Goal: Information Seeking & Learning: Learn about a topic

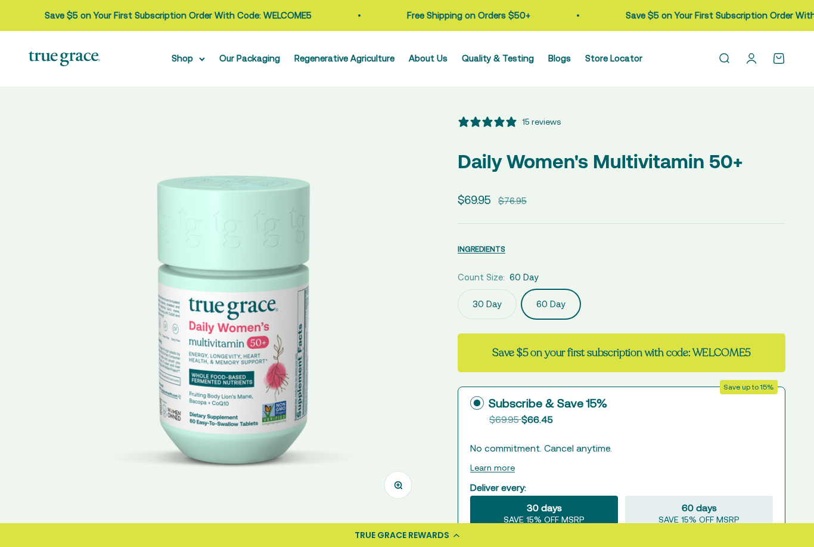
scroll to position [261, 0]
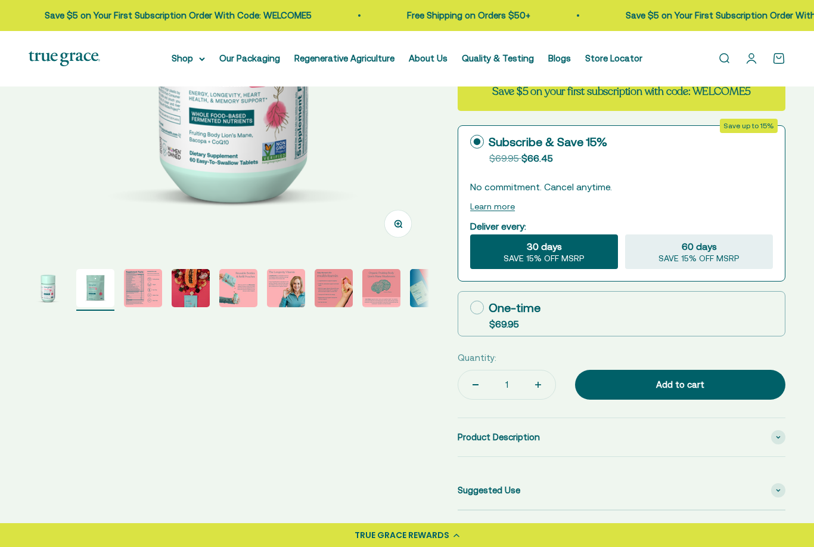
select select "3"
click at [139, 289] on img "Go to item 3" at bounding box center [143, 288] width 38 height 38
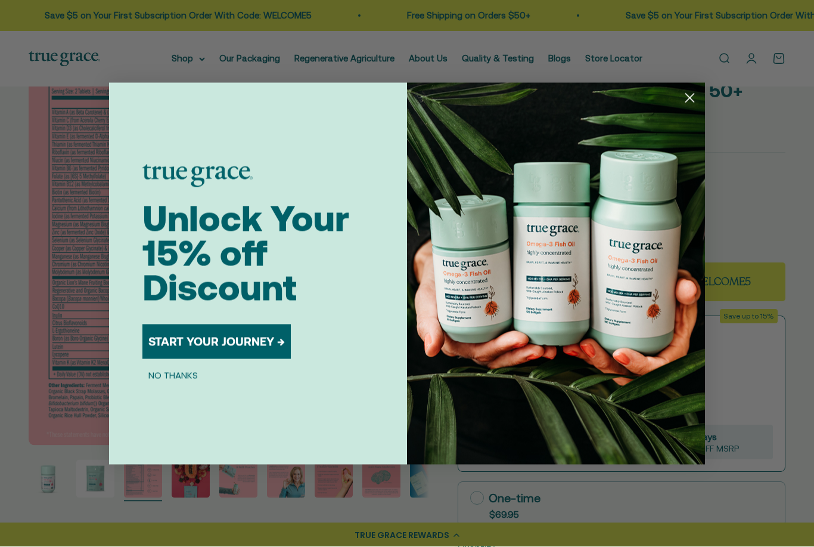
scroll to position [58, 0]
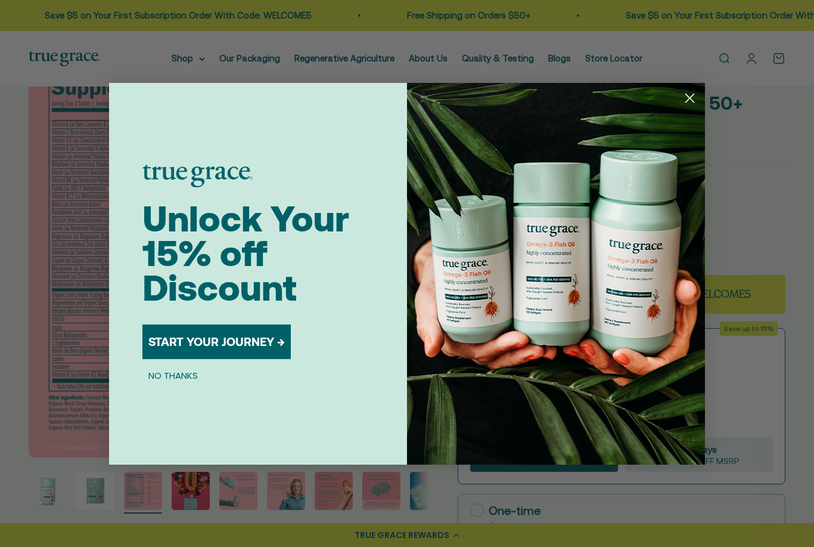
click at [687, 107] on circle "Close dialog" at bounding box center [690, 98] width 20 height 20
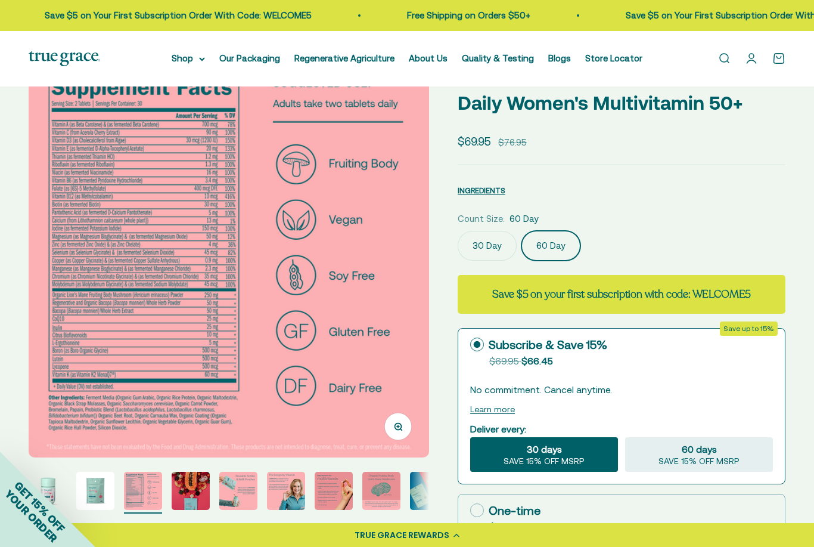
click at [60, 154] on img at bounding box center [229, 257] width 401 height 401
click at [401, 432] on button "Zoom" at bounding box center [398, 426] width 27 height 27
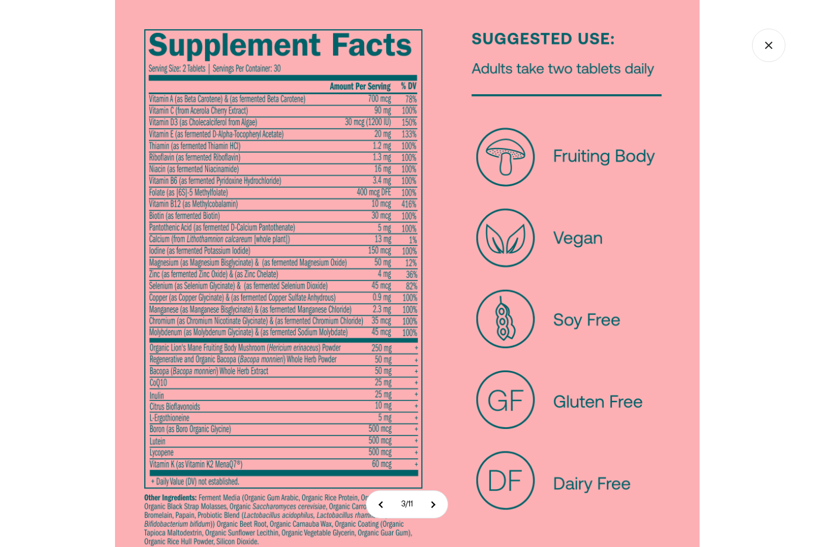
click at [770, 42] on icon "Close gallery" at bounding box center [768, 45] width 33 height 33
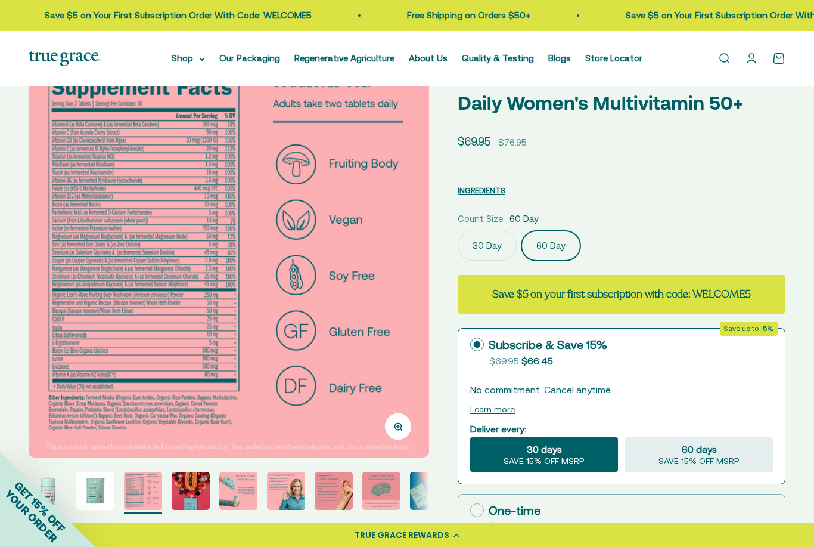
scroll to position [0, 0]
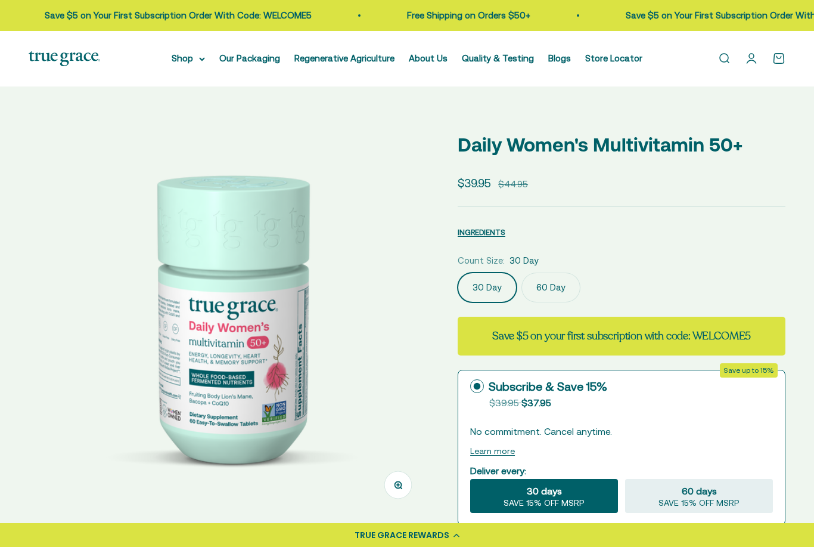
select select "3"
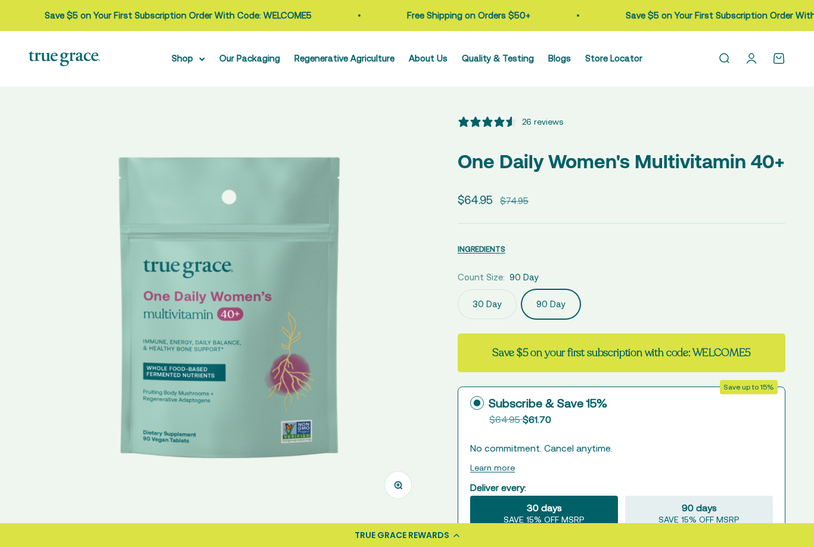
select select "3"
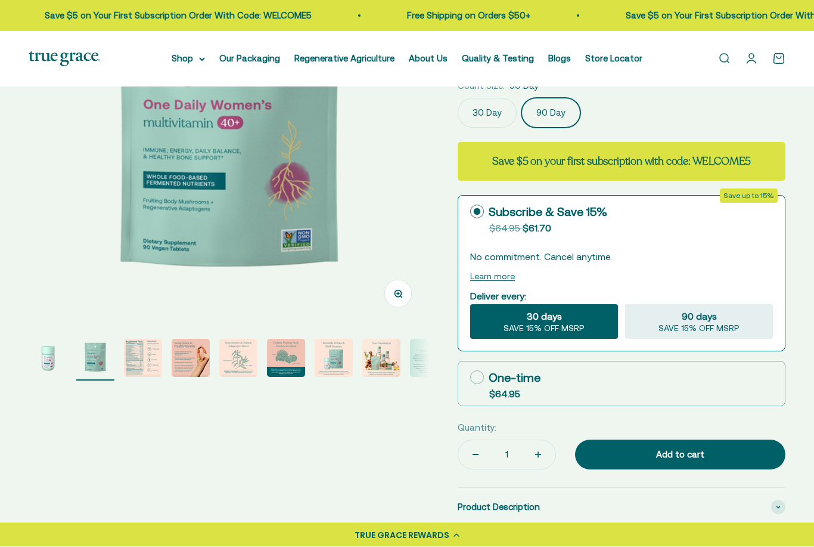
scroll to position [198, 0]
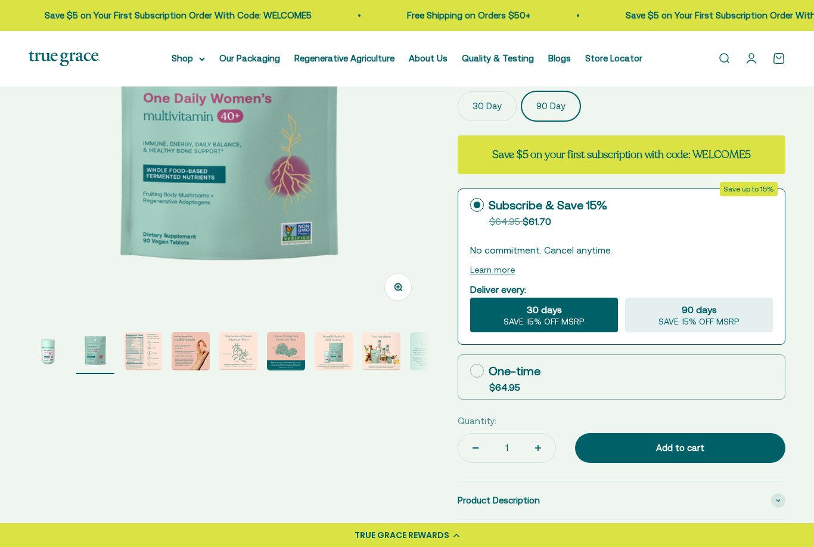
click at [136, 357] on img "Go to item 3" at bounding box center [143, 351] width 38 height 38
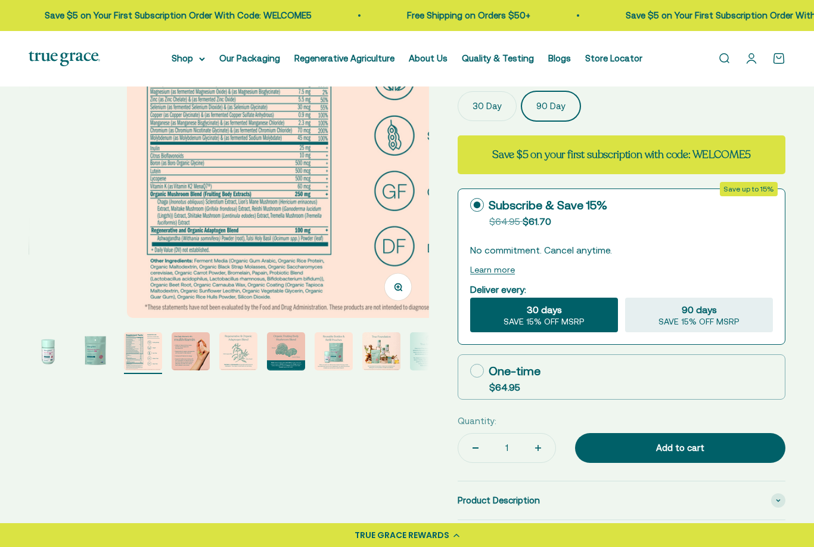
scroll to position [0, 816]
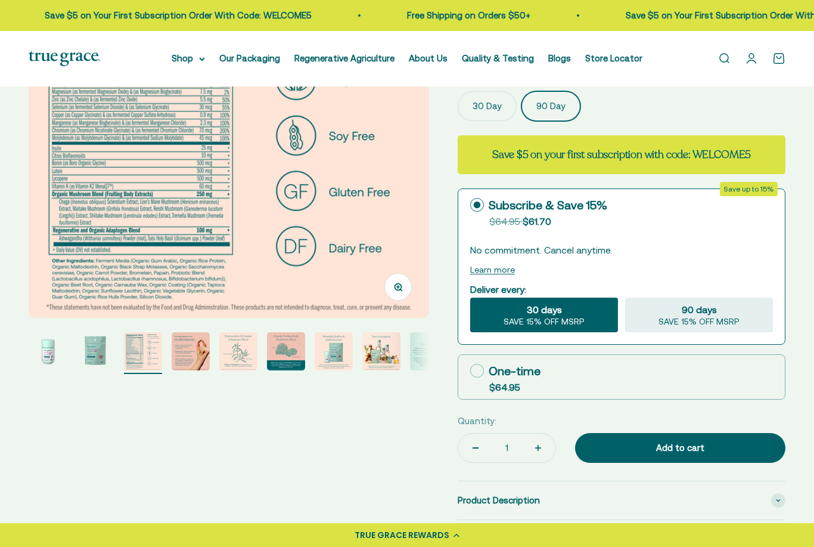
click at [393, 286] on button "Zoom" at bounding box center [398, 286] width 27 height 27
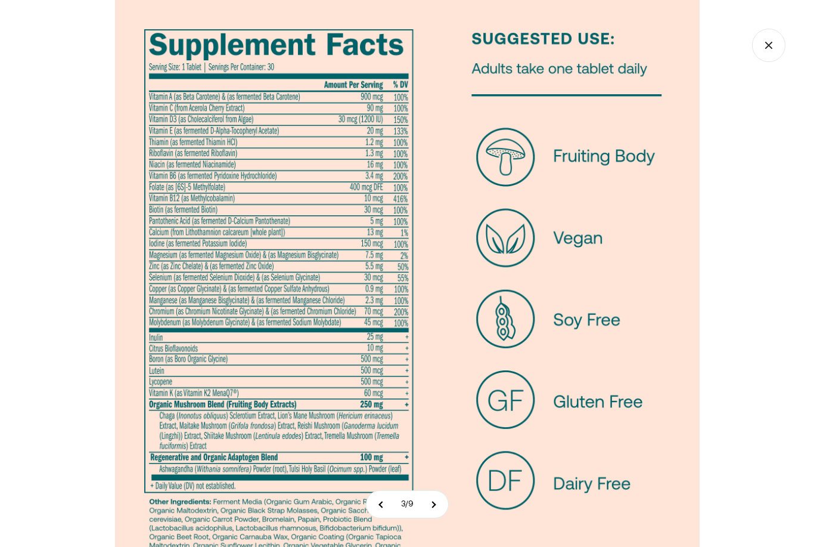
click at [773, 38] on icon "Close gallery" at bounding box center [768, 45] width 33 height 33
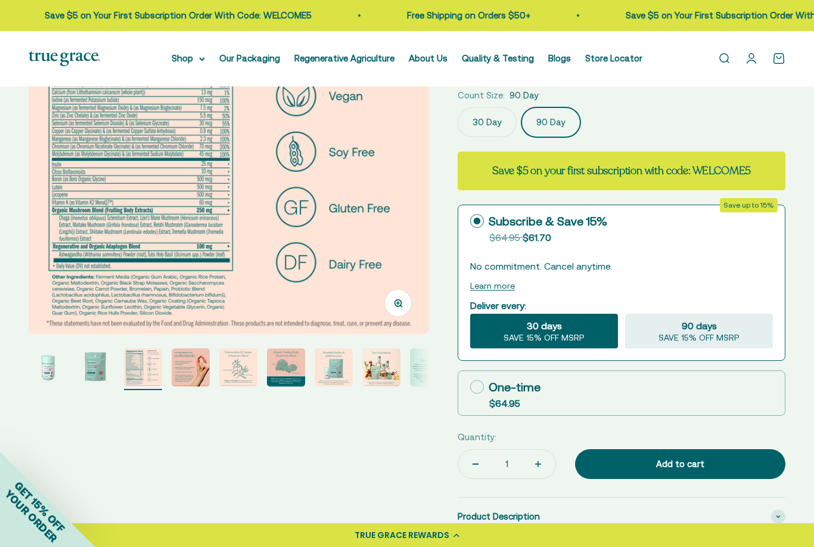
scroll to position [0, 0]
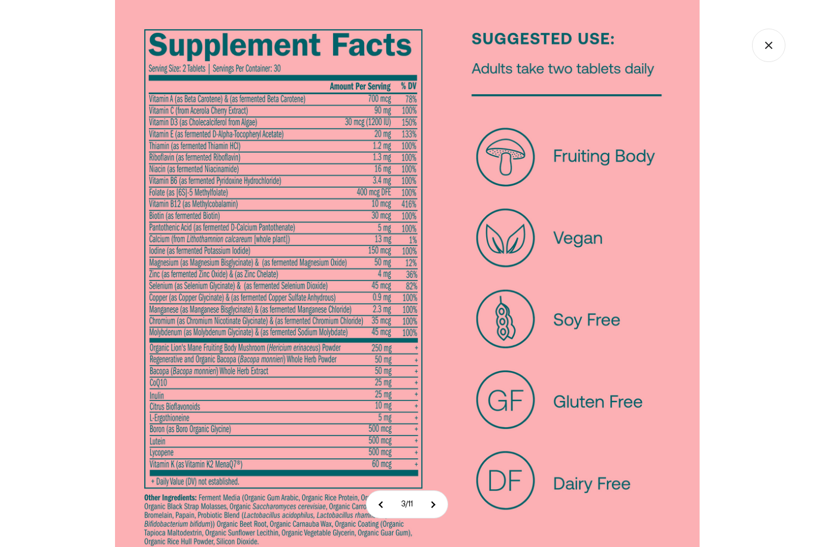
scroll to position [0, 816]
select select "3"
click at [770, 48] on icon "Close gallery" at bounding box center [768, 45] width 33 height 33
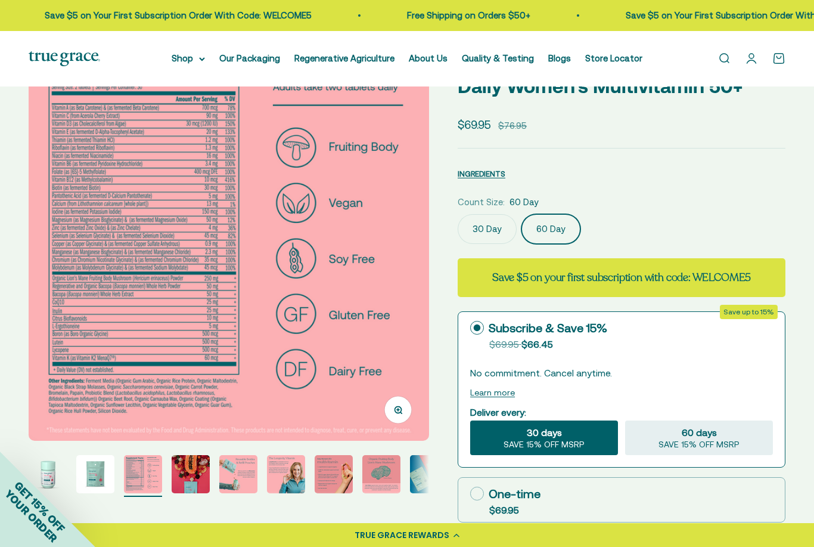
scroll to position [0, 0]
